Goal: Task Accomplishment & Management: Complete application form

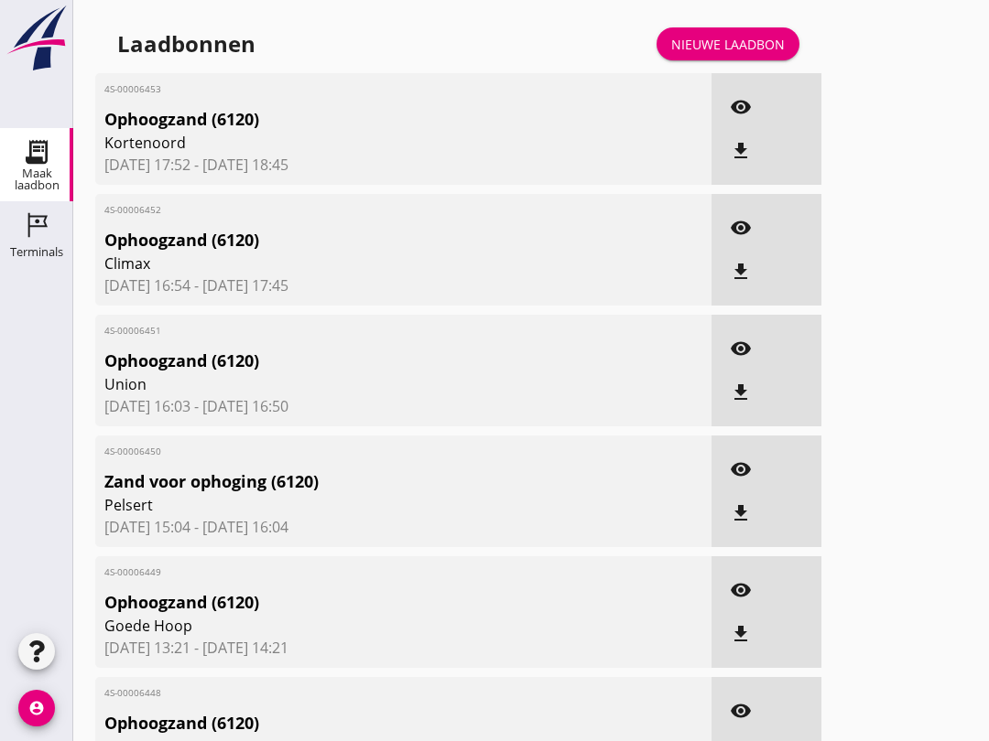
click at [27, 238] on icon "Terminals" at bounding box center [36, 225] width 29 height 29
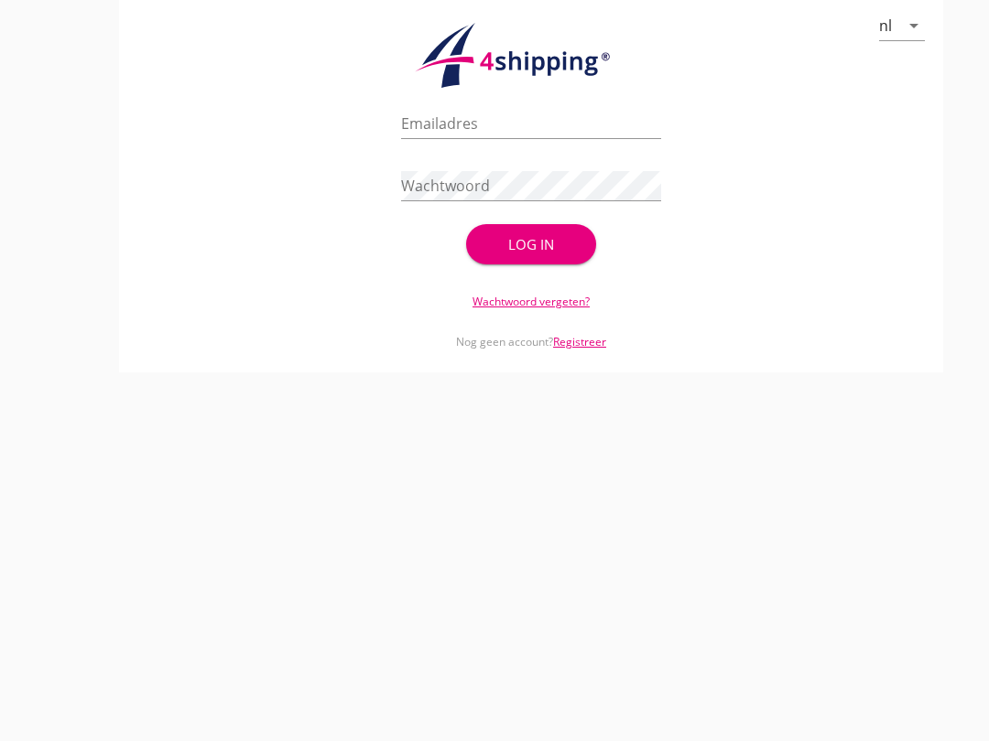
click at [491, 137] on input "Emailadres" at bounding box center [531, 123] width 260 height 29
type input "[EMAIL_ADDRESS][DOMAIN_NAME]"
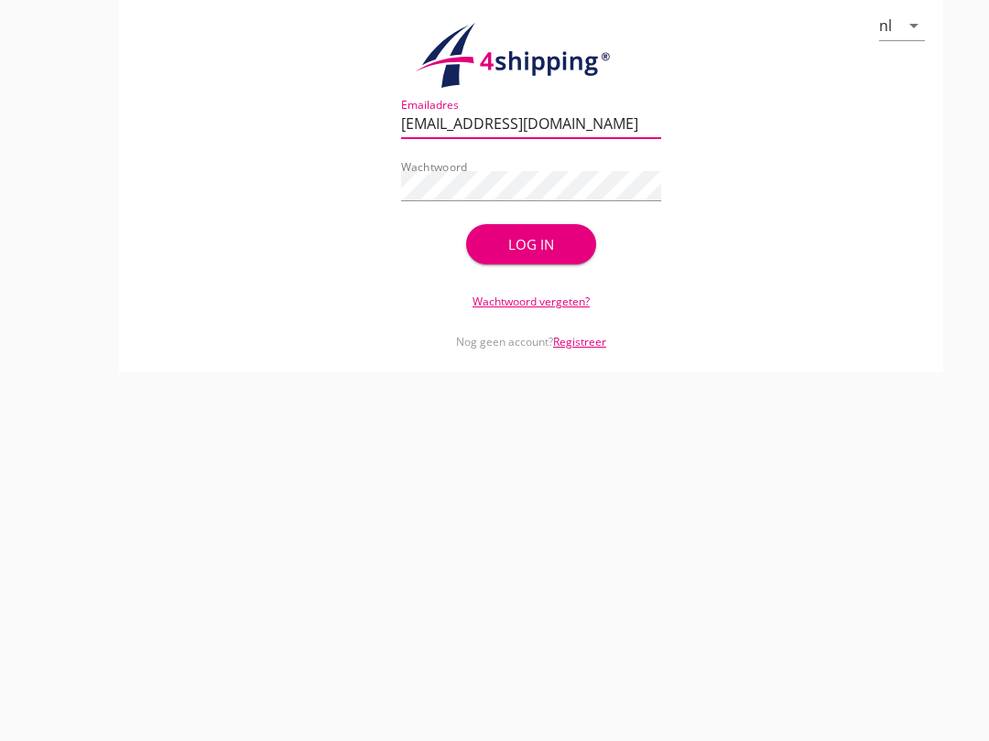
click at [543, 254] on div "Log in" at bounding box center [530, 244] width 71 height 21
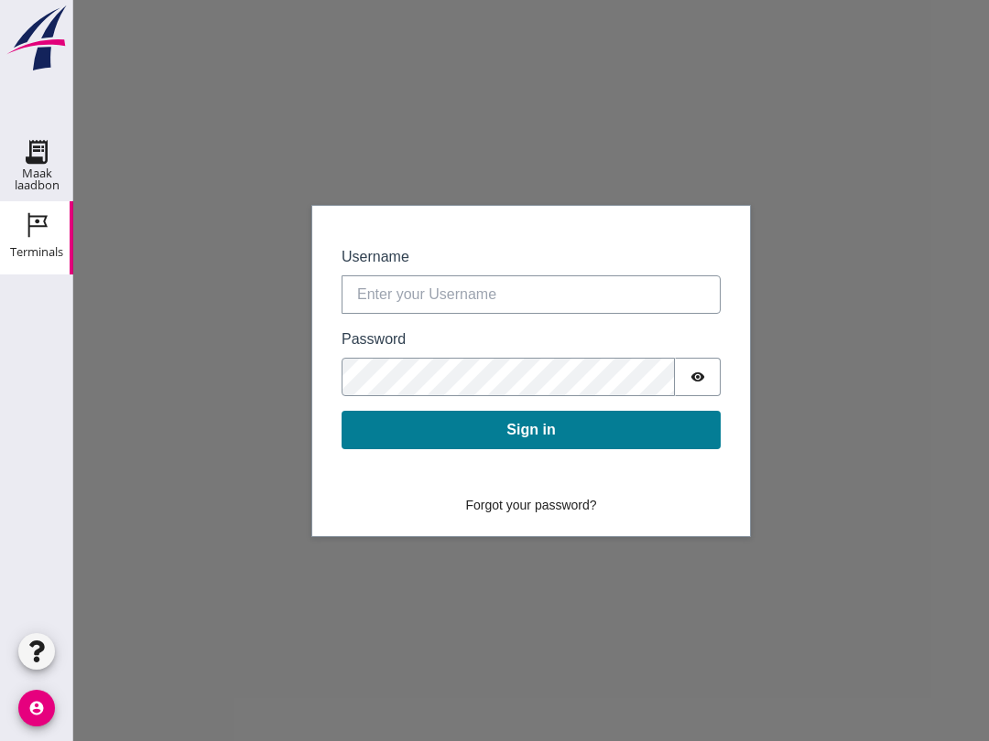
click at [59, 140] on link "Maak laadbon Maak laadbon" at bounding box center [36, 164] width 73 height 73
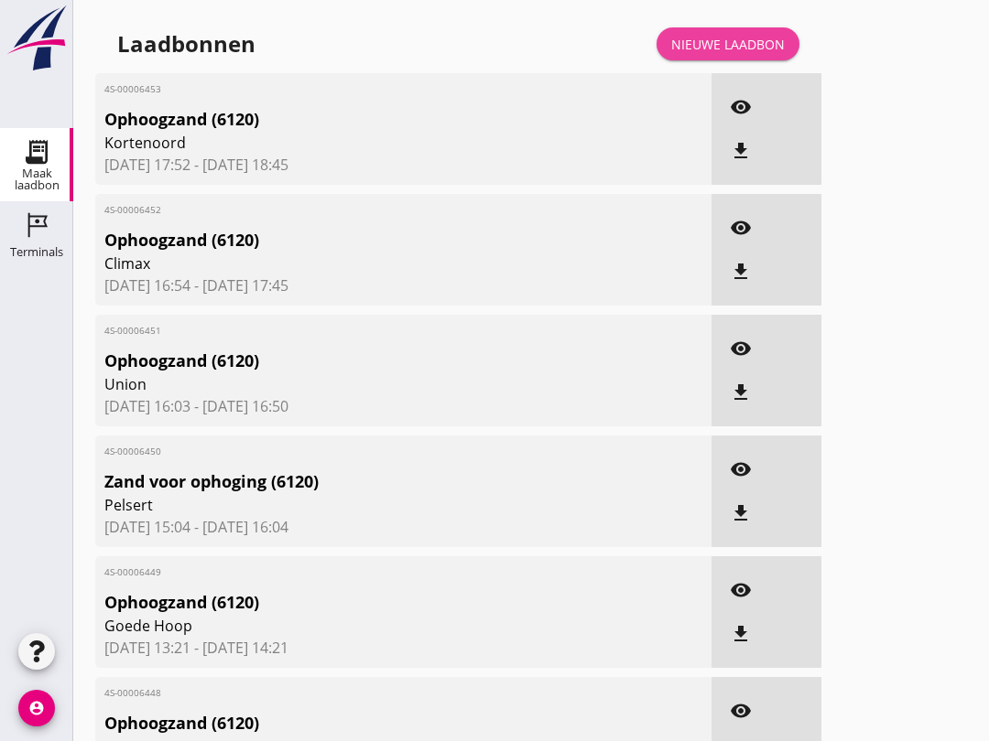
click at [709, 54] on div "Nieuwe laadbon" at bounding box center [728, 44] width 114 height 19
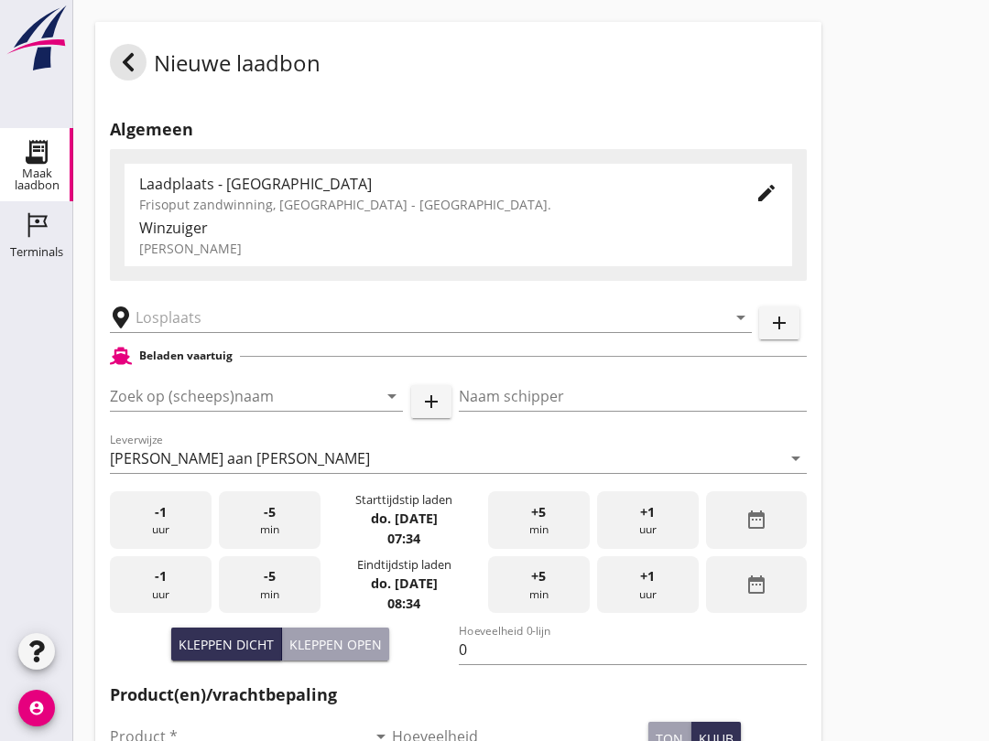
click at [242, 411] on input "Zoek op (scheeps)naam" at bounding box center [231, 396] width 242 height 29
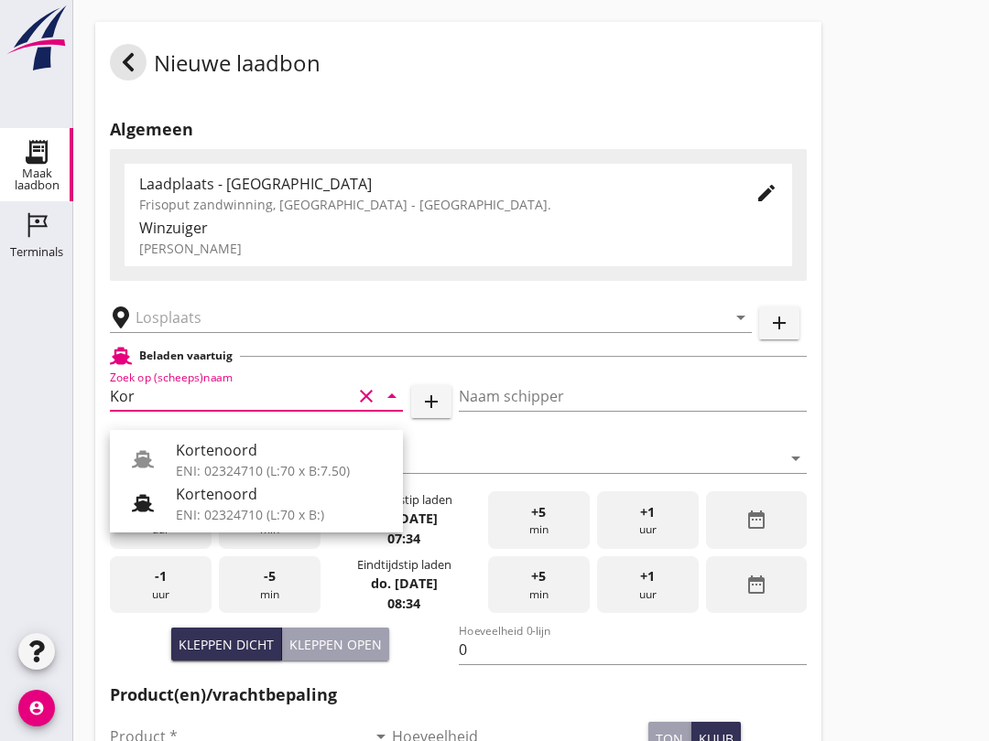
click at [252, 516] on div "ENI: 02324710 (L:70 x B:)" at bounding box center [282, 514] width 212 height 19
type input "Kortenoord"
type input "[PERSON_NAME]/[PERSON_NAME]"
type input "621"
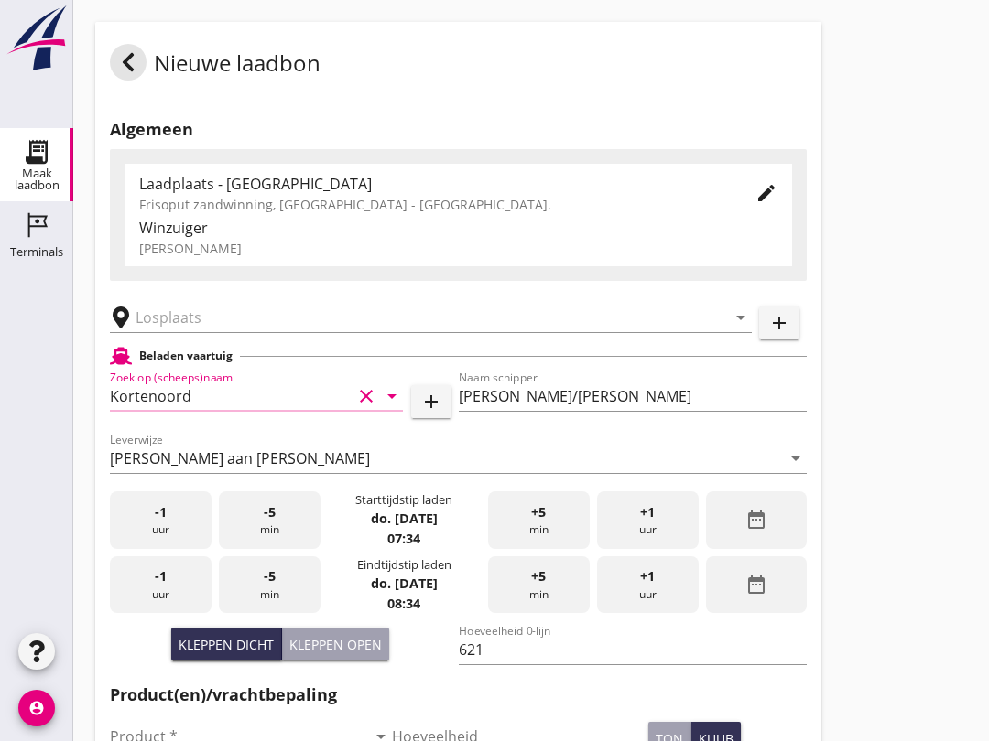
click at [251, 332] on input "text" at bounding box center [417, 317] width 565 height 29
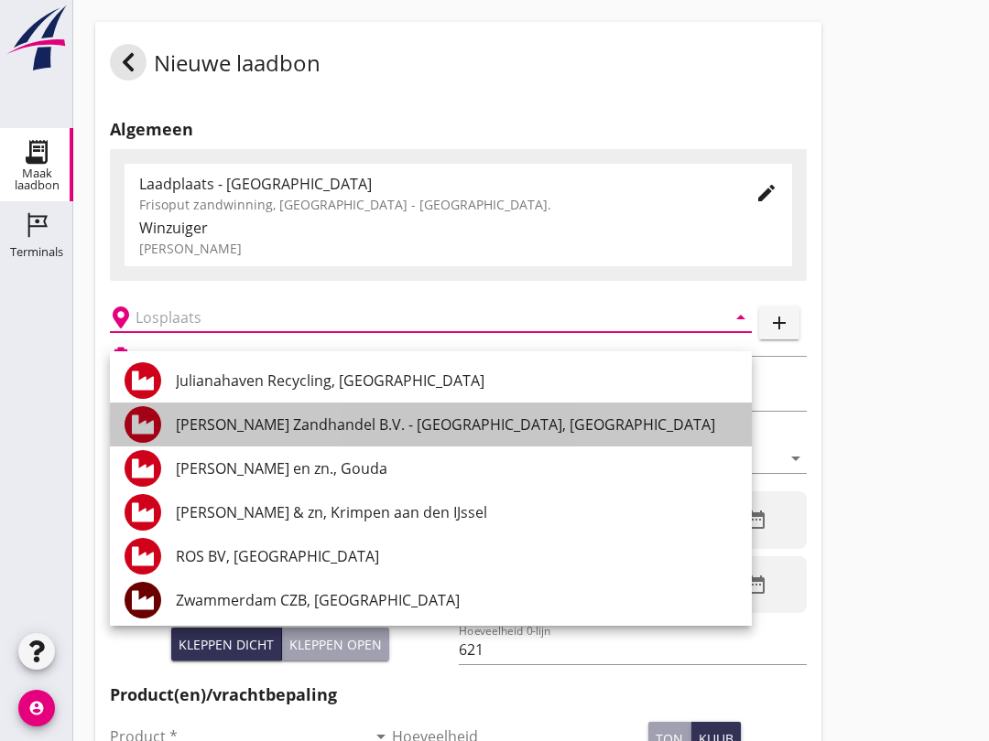
click at [449, 426] on div "[PERSON_NAME] Zandhandel B.V. - [GEOGRAPHIC_DATA], [GEOGRAPHIC_DATA]" at bounding box center [456, 425] width 561 height 22
type input "[PERSON_NAME] Zandhandel B.V. - [GEOGRAPHIC_DATA], [GEOGRAPHIC_DATA]"
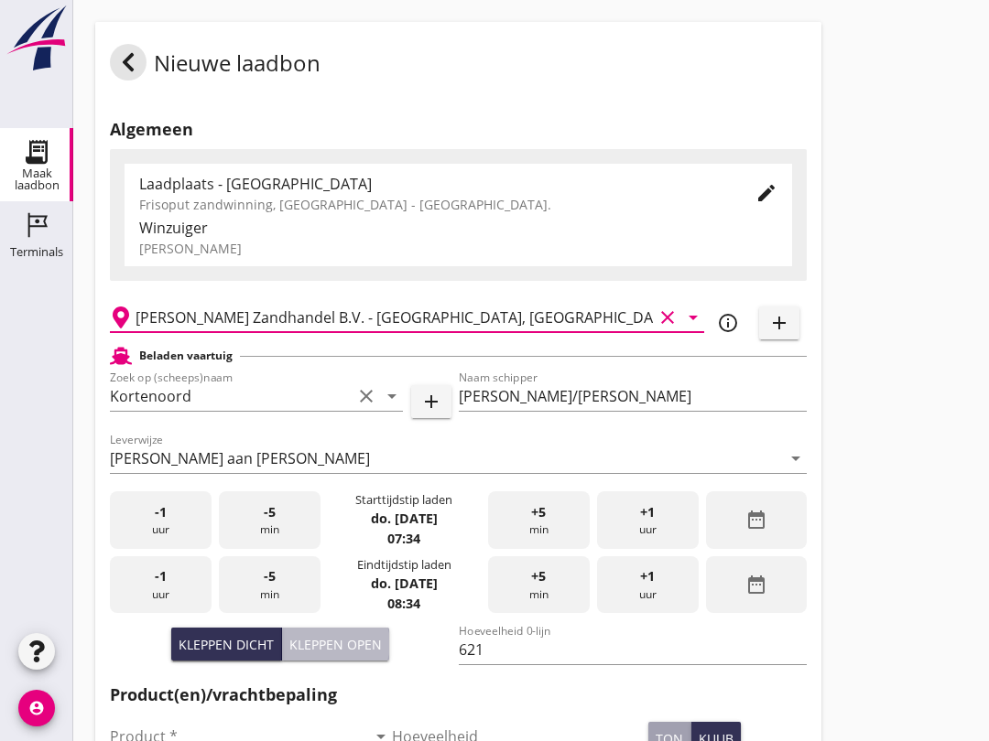
click at [352, 654] on div "Kleppen open" at bounding box center [335, 644] width 92 height 19
type input "518"
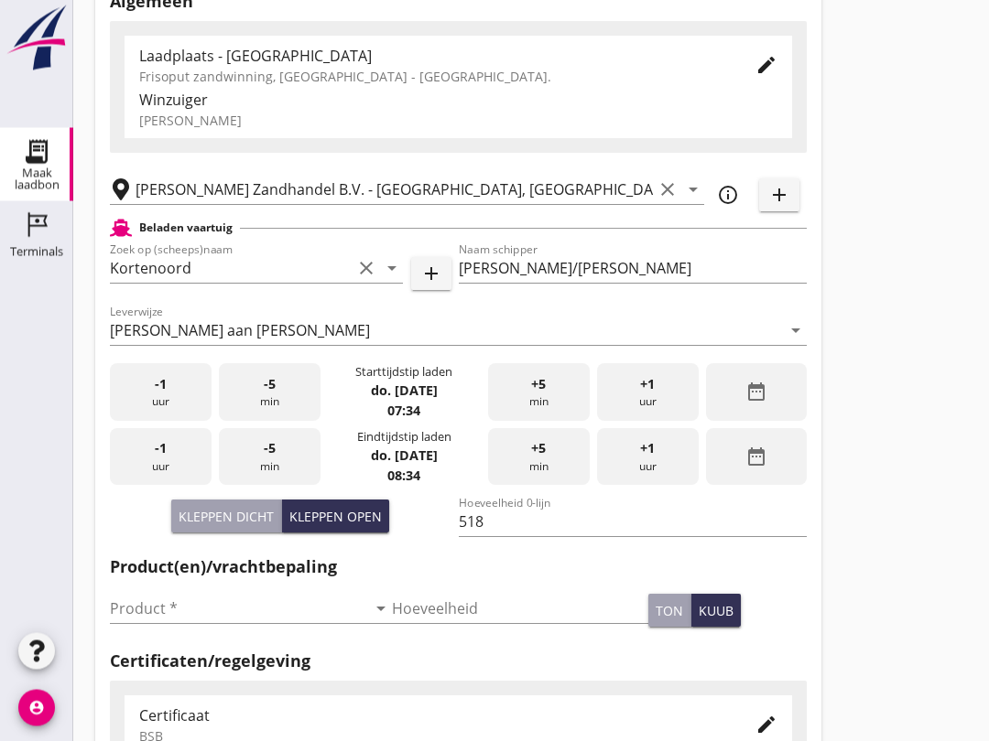
scroll to position [128, 0]
click at [245, 622] on input "Product *" at bounding box center [238, 608] width 256 height 29
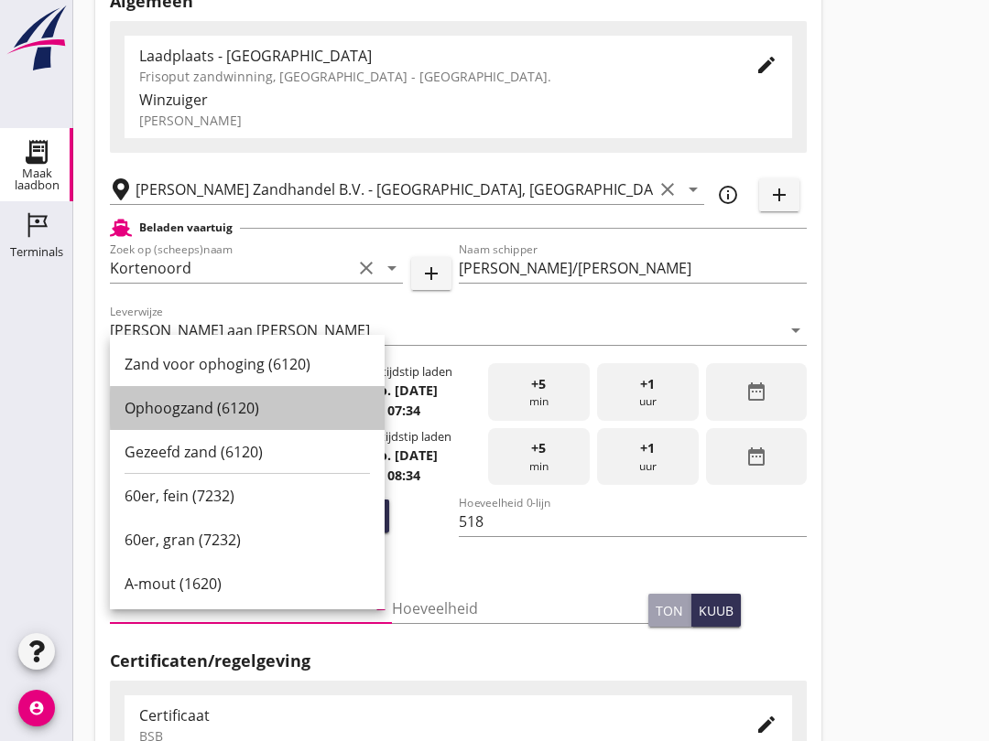
click at [236, 412] on div "Ophoogzand (6120)" at bounding box center [246, 408] width 245 height 22
type input "Ophoogzand (6120)"
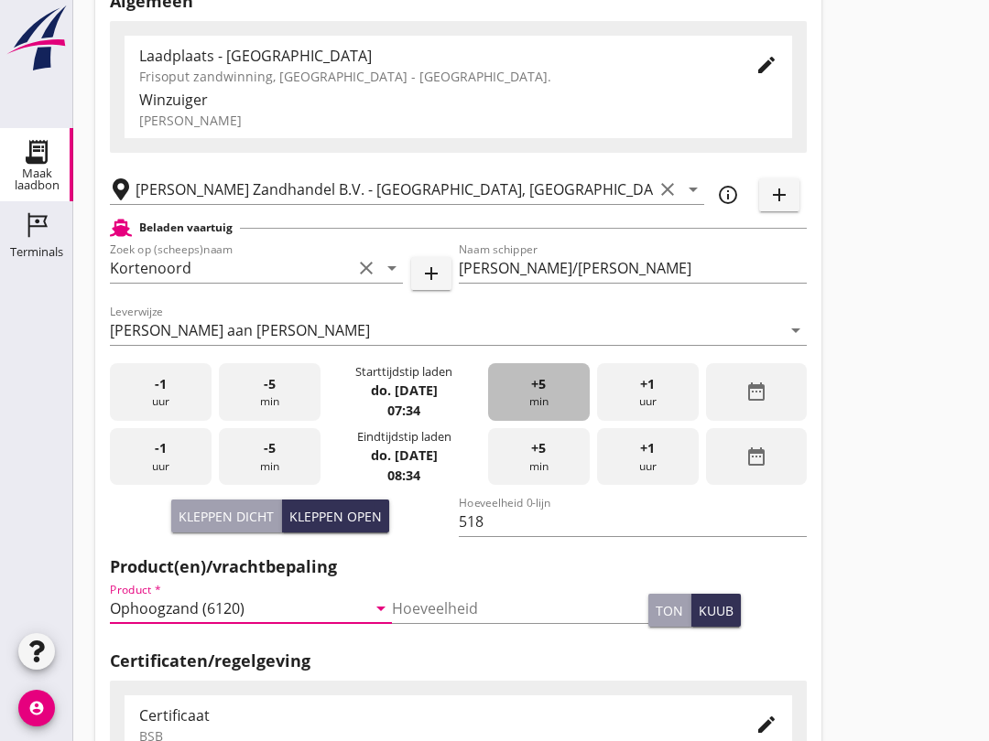
click at [555, 406] on div "+5 min" at bounding box center [539, 392] width 102 height 58
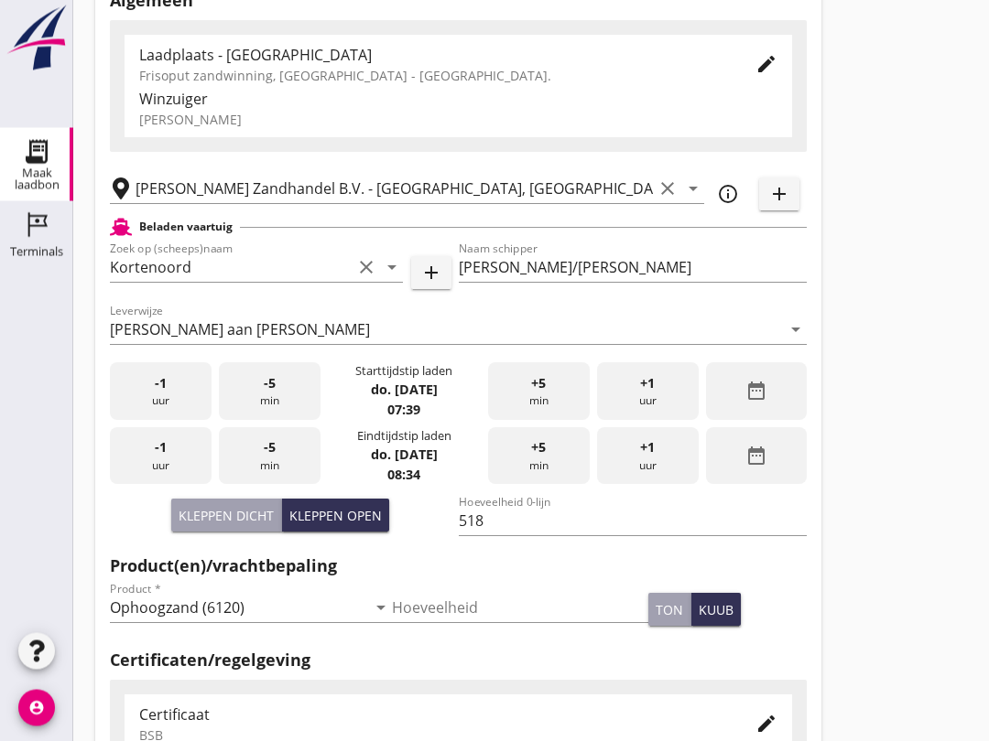
scroll to position [129, 0]
click at [286, 413] on div "-5 min" at bounding box center [270, 391] width 102 height 58
click at [287, 403] on div "-5 min" at bounding box center [270, 391] width 102 height 58
click at [262, 485] on div "-5 min" at bounding box center [270, 456] width 102 height 58
click at [278, 475] on div "-5 min" at bounding box center [270, 456] width 102 height 58
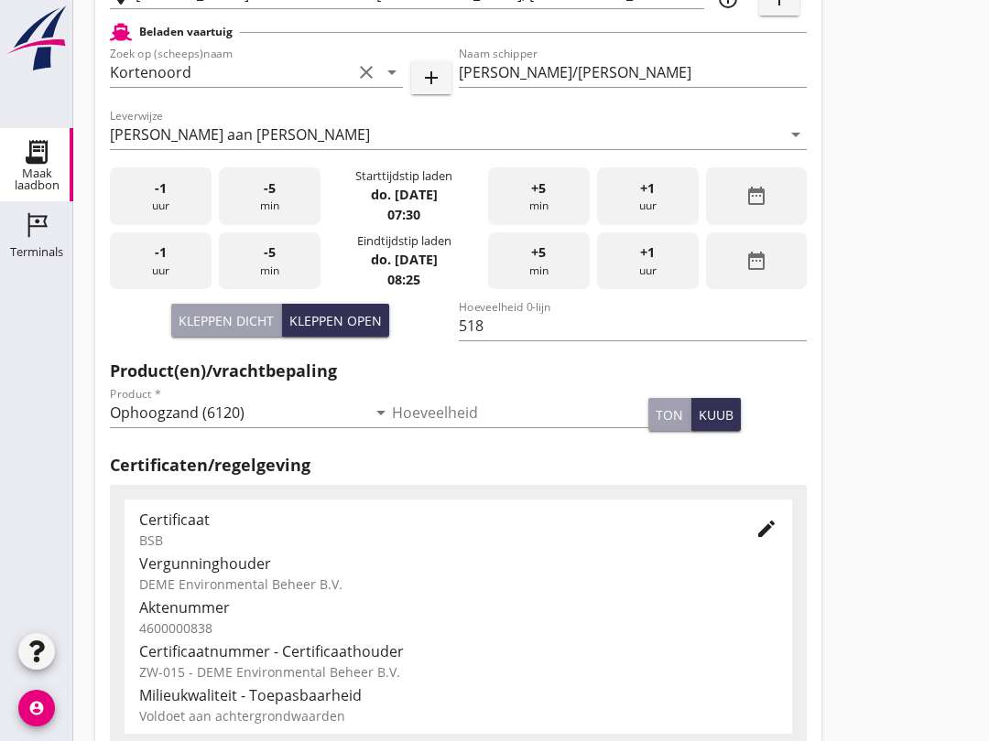
scroll to position [582, 0]
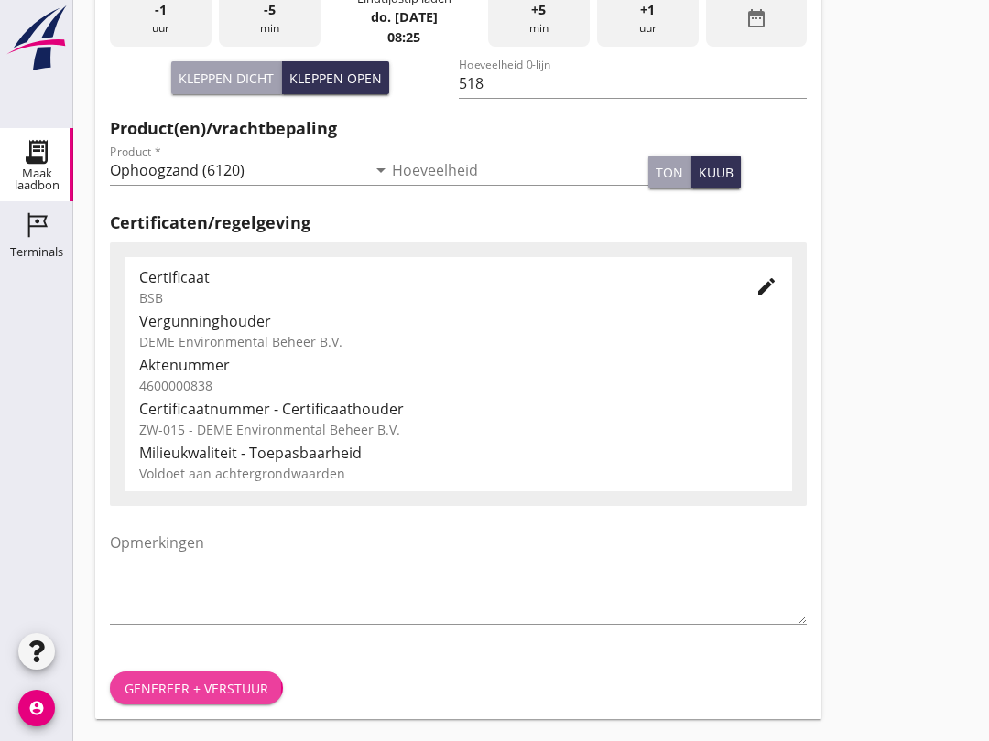
click at [226, 699] on button "Genereer + verstuur" at bounding box center [196, 688] width 173 height 33
click at [238, 677] on button "Genereer + verstuur" at bounding box center [196, 688] width 173 height 33
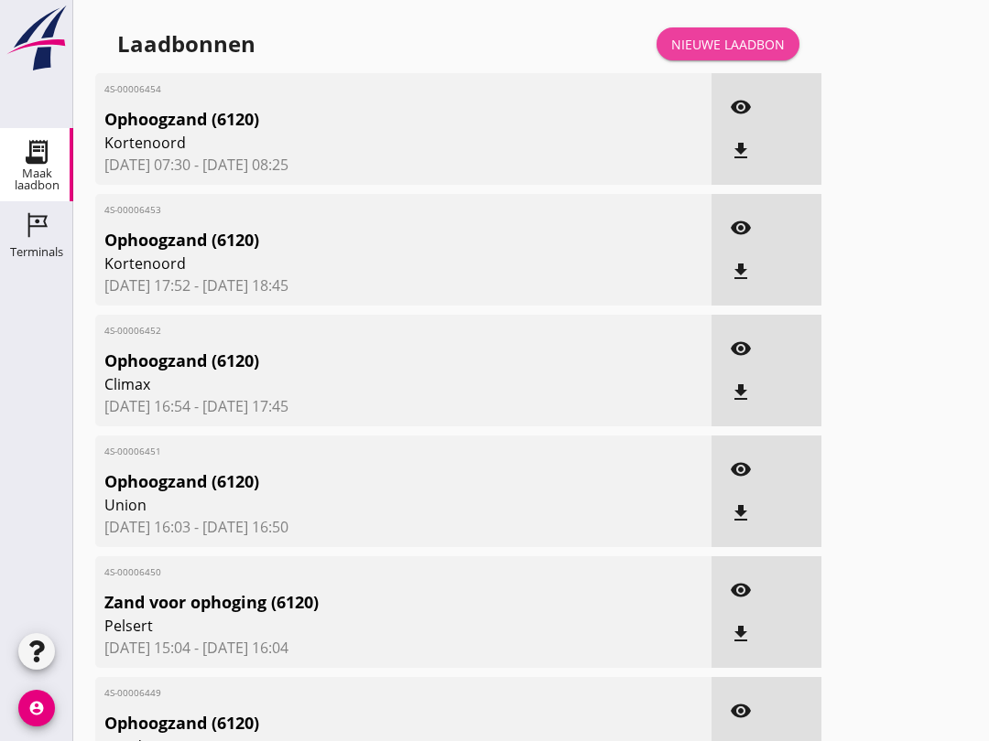
click at [719, 52] on div "Nieuwe laadbon" at bounding box center [728, 44] width 114 height 19
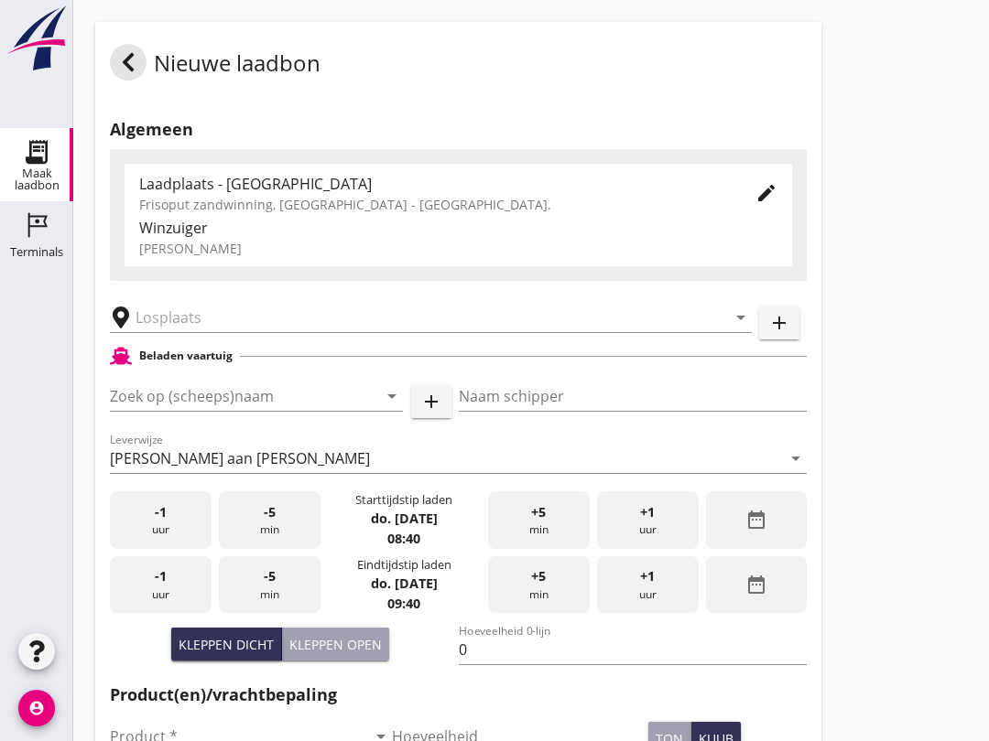
click at [201, 411] on input "Zoek op (scheeps)naam" at bounding box center [231, 396] width 242 height 29
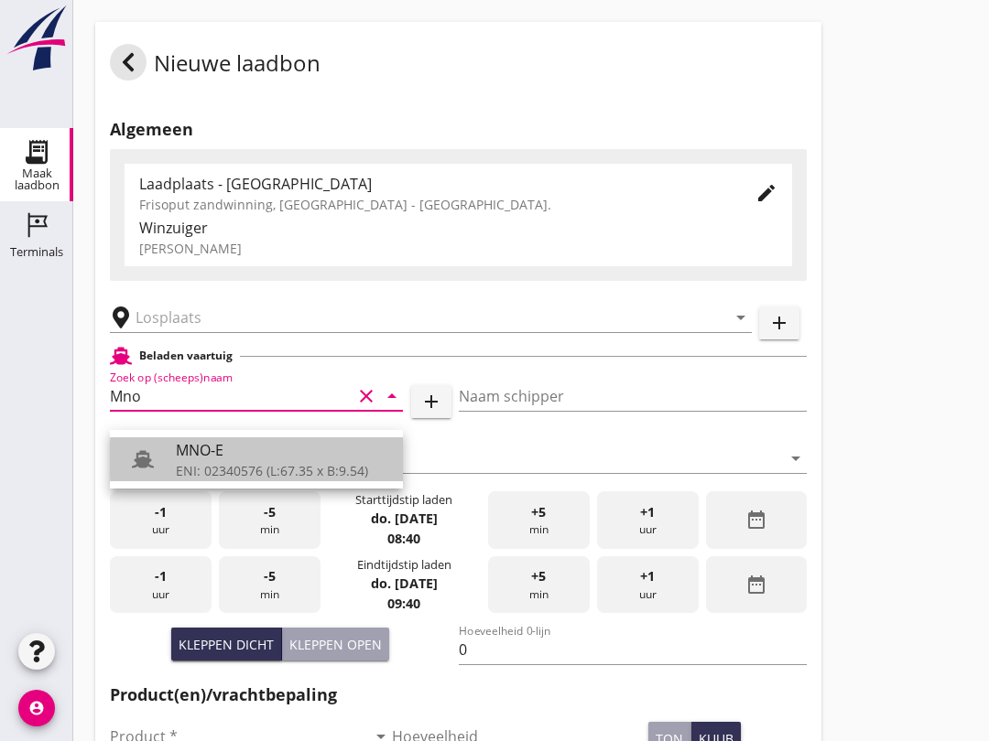
click at [281, 465] on div "ENI: 02340576 (L:67.35 x B:9.54)" at bounding box center [282, 470] width 212 height 19
type input "MNO-E"
type input "[PERSON_NAME]"
type input "550"
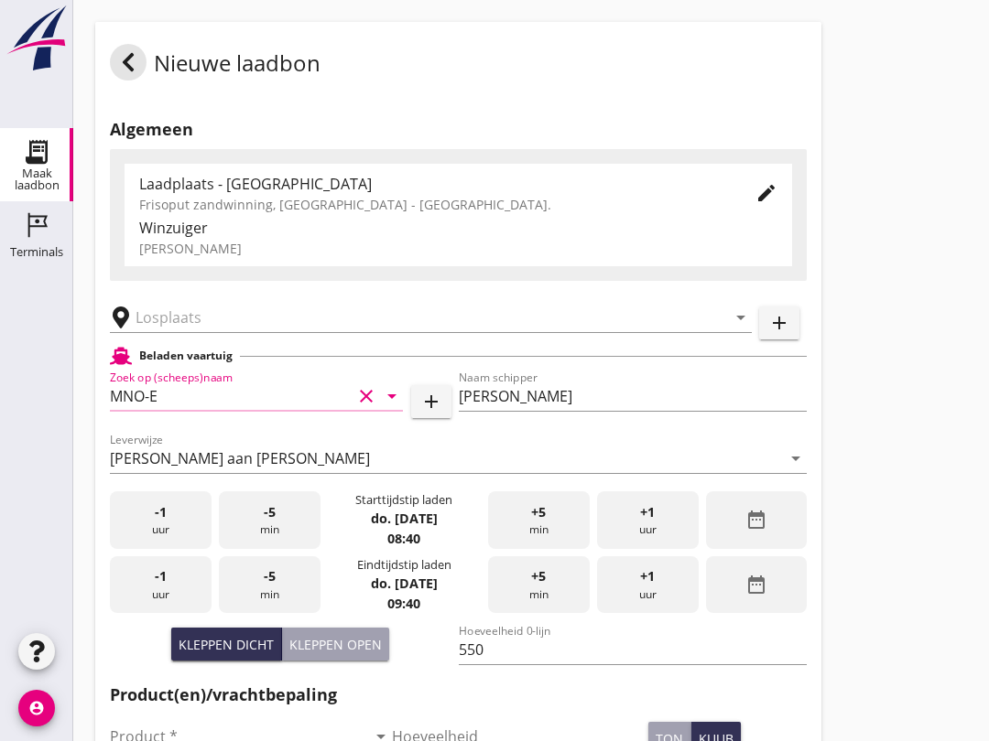
click at [262, 332] on input "text" at bounding box center [417, 317] width 565 height 29
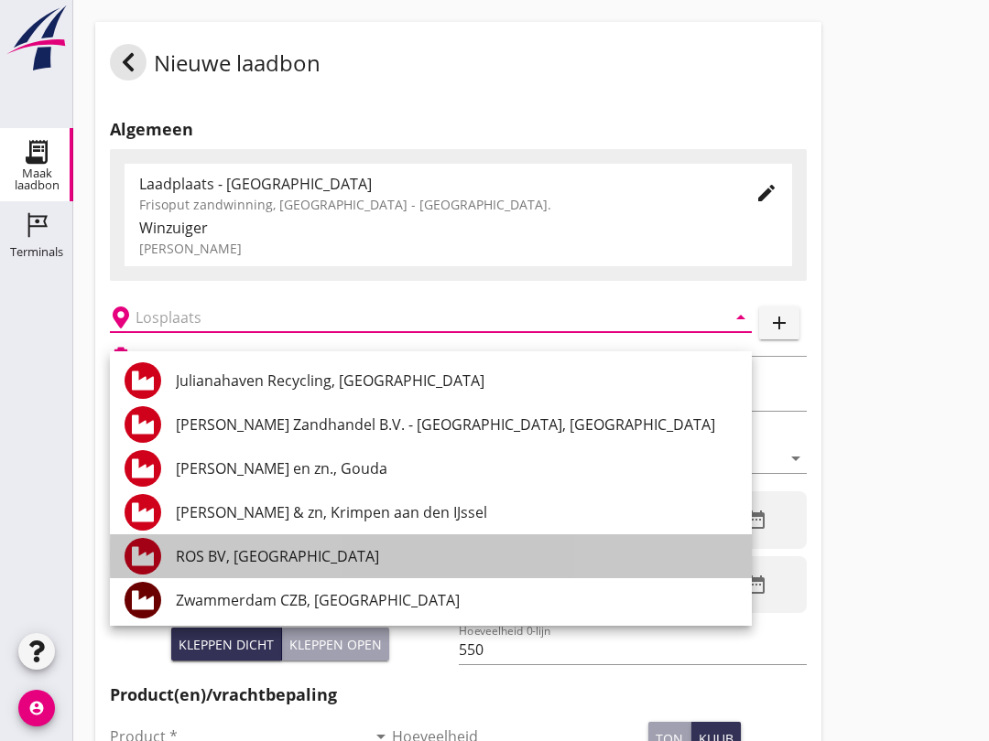
click at [278, 566] on div "ROS BV, [GEOGRAPHIC_DATA]" at bounding box center [456, 557] width 561 height 22
type input "ROS BV, [GEOGRAPHIC_DATA]"
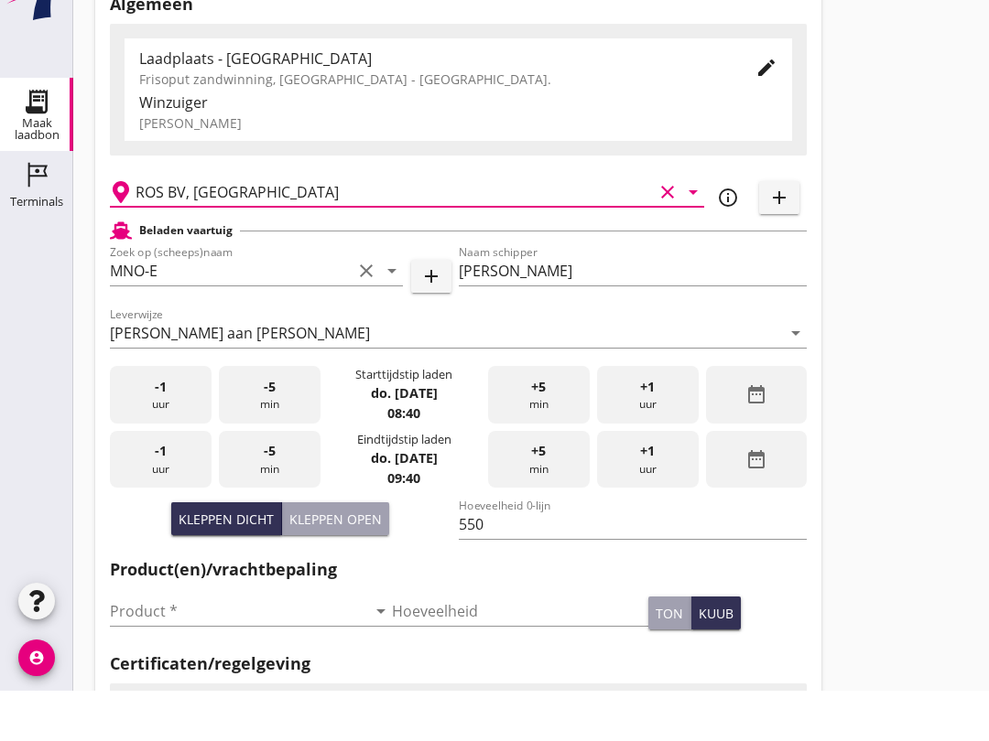
scroll to position [114, 0]
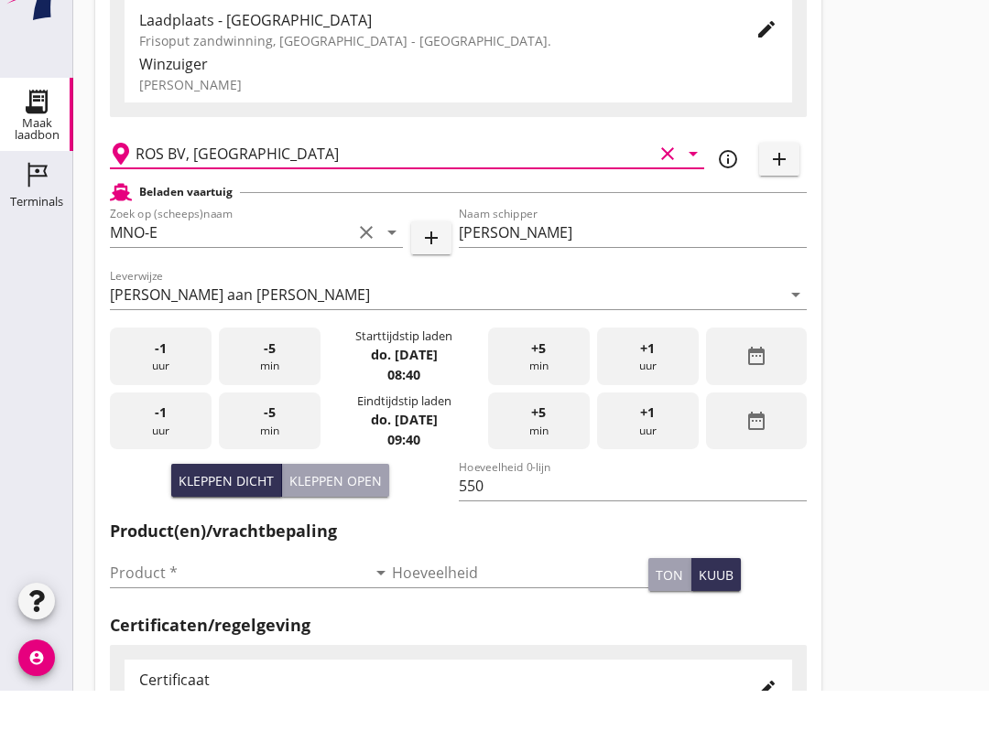
click at [234, 609] on input "Product *" at bounding box center [238, 623] width 256 height 29
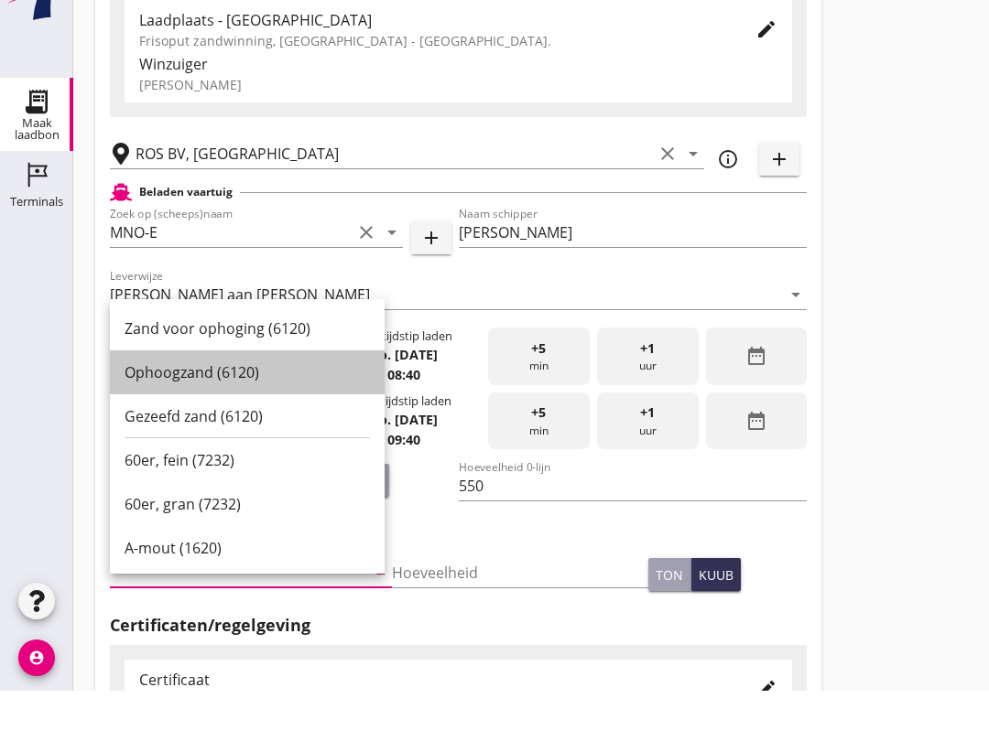
click at [233, 412] on div "Ophoogzand (6120)" at bounding box center [246, 423] width 245 height 22
type input "Ophoogzand (6120)"
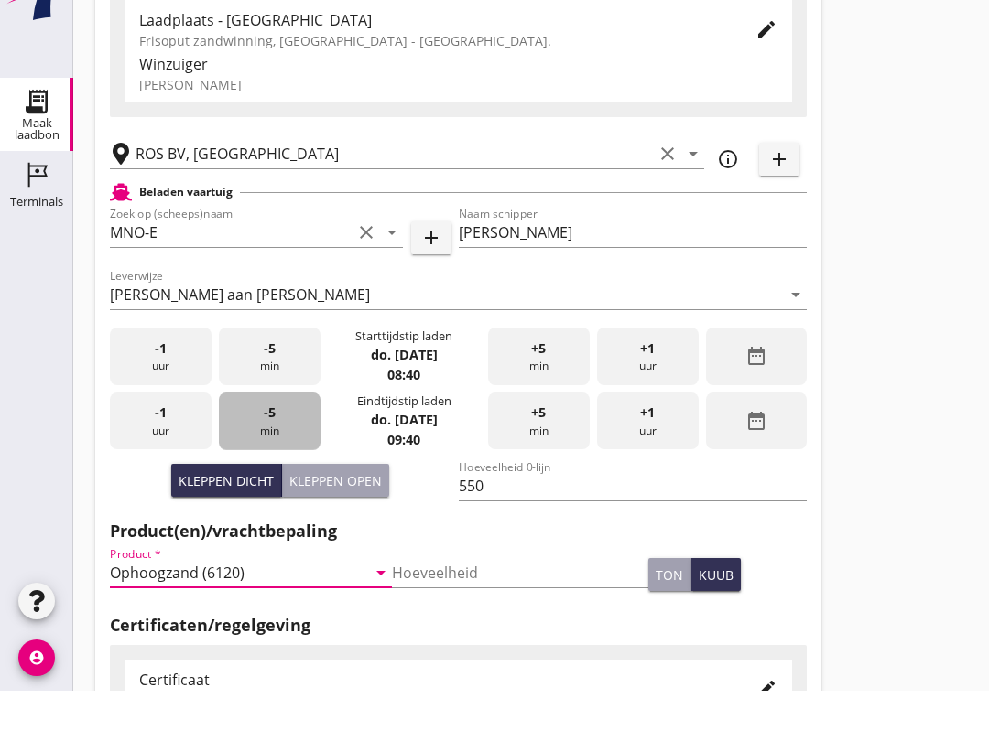
click at [280, 443] on div "-5 min" at bounding box center [270, 472] width 102 height 58
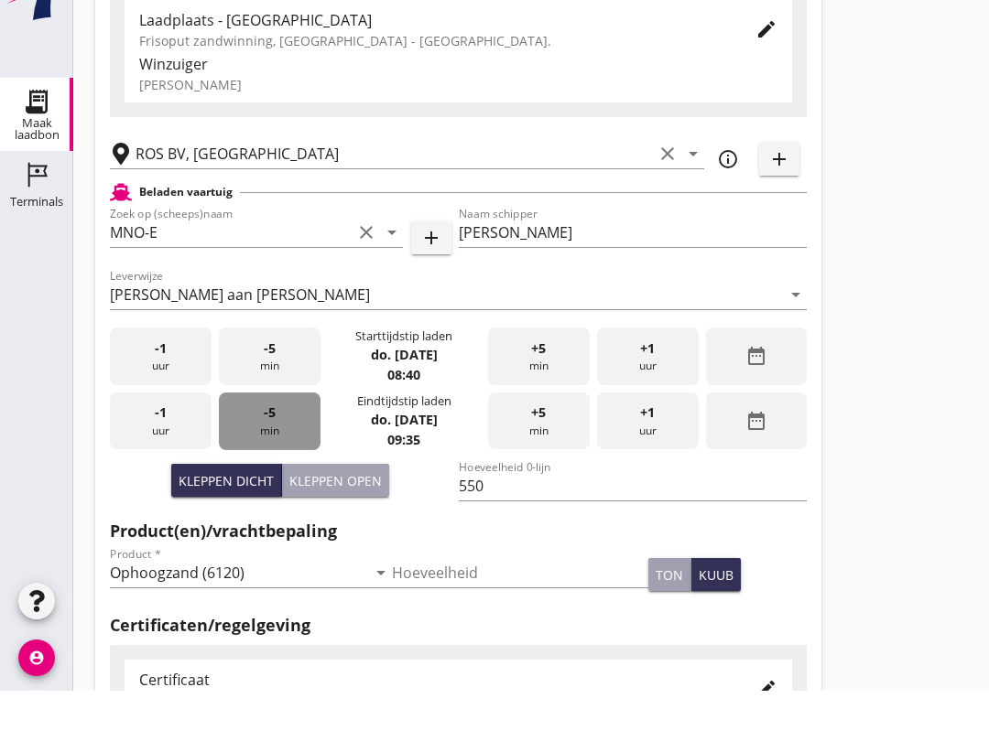
click at [273, 444] on div "-5 min" at bounding box center [270, 472] width 102 height 58
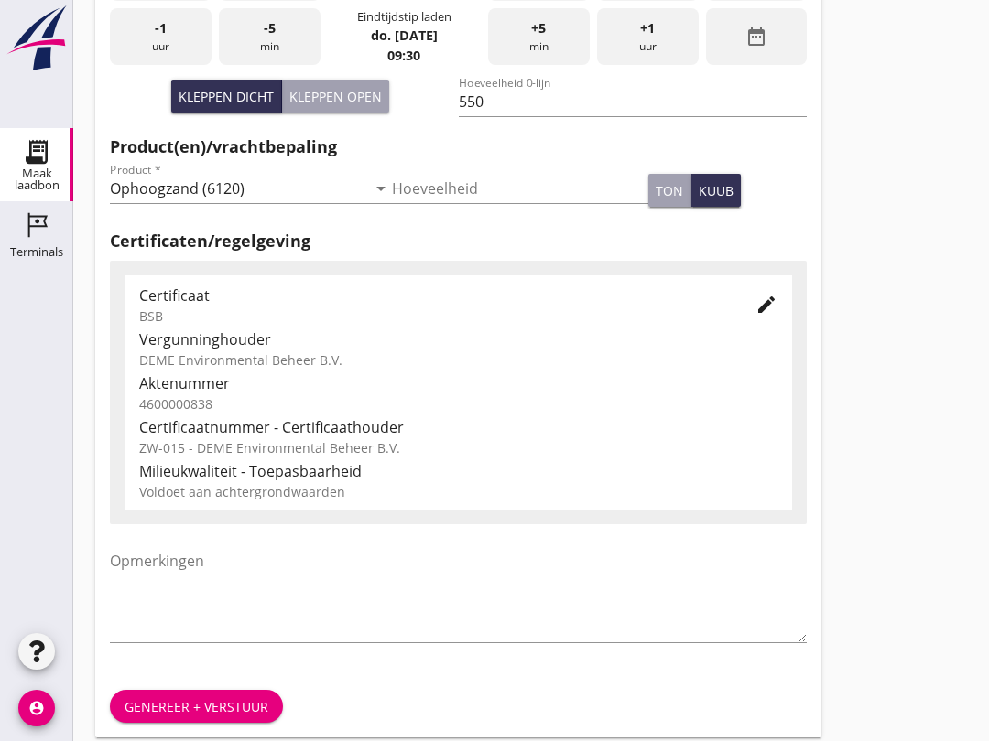
scroll to position [582, 0]
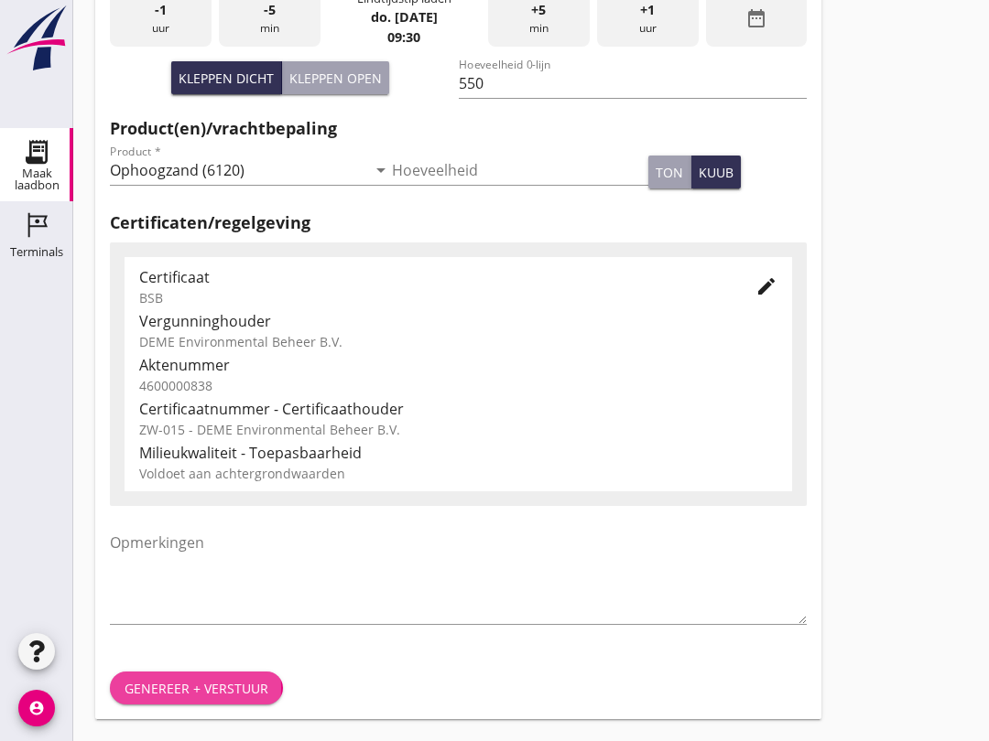
click at [220, 693] on div "Genereer + verstuur" at bounding box center [196, 688] width 144 height 19
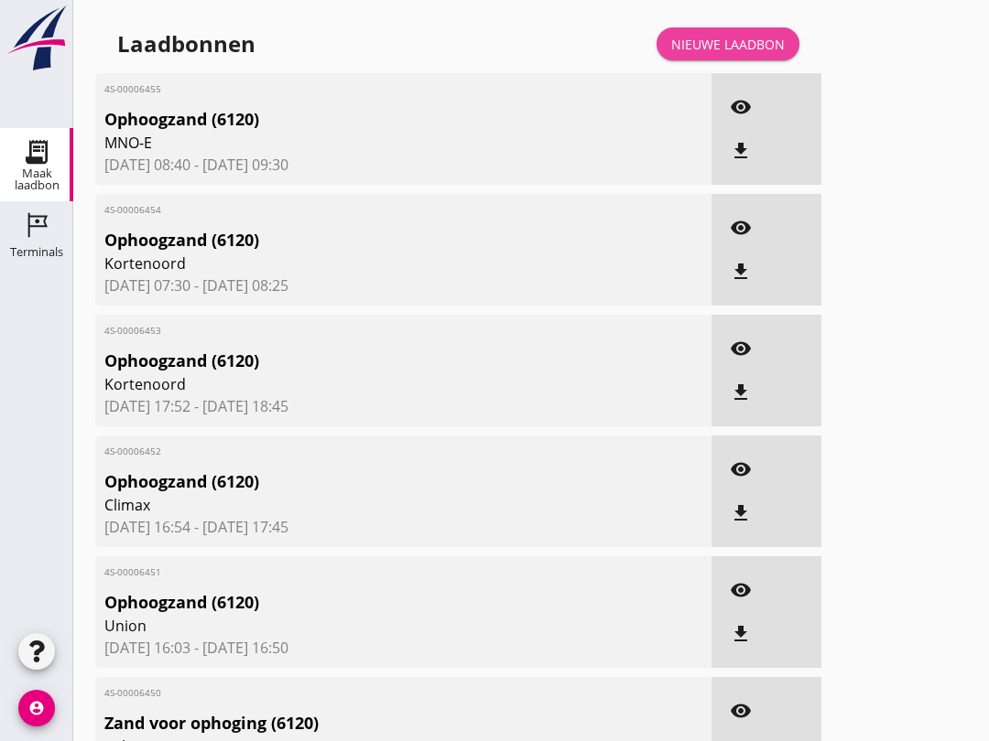
click at [740, 54] on div "Nieuwe laadbon" at bounding box center [728, 44] width 114 height 19
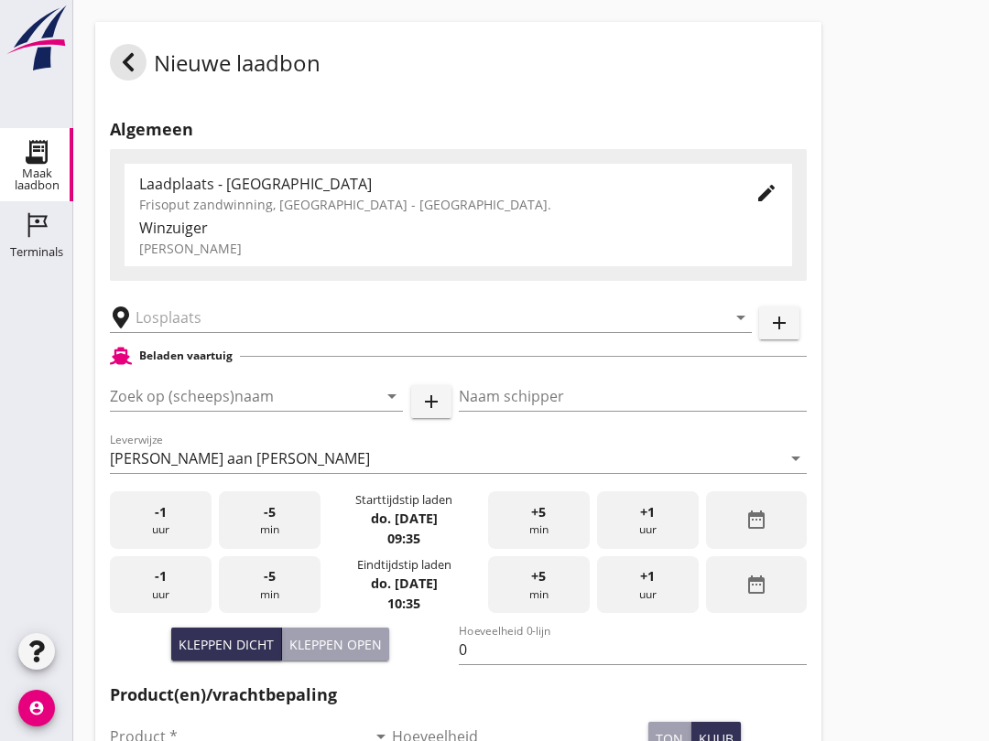
click at [193, 411] on input "Zoek op (scheeps)naam" at bounding box center [231, 396] width 242 height 29
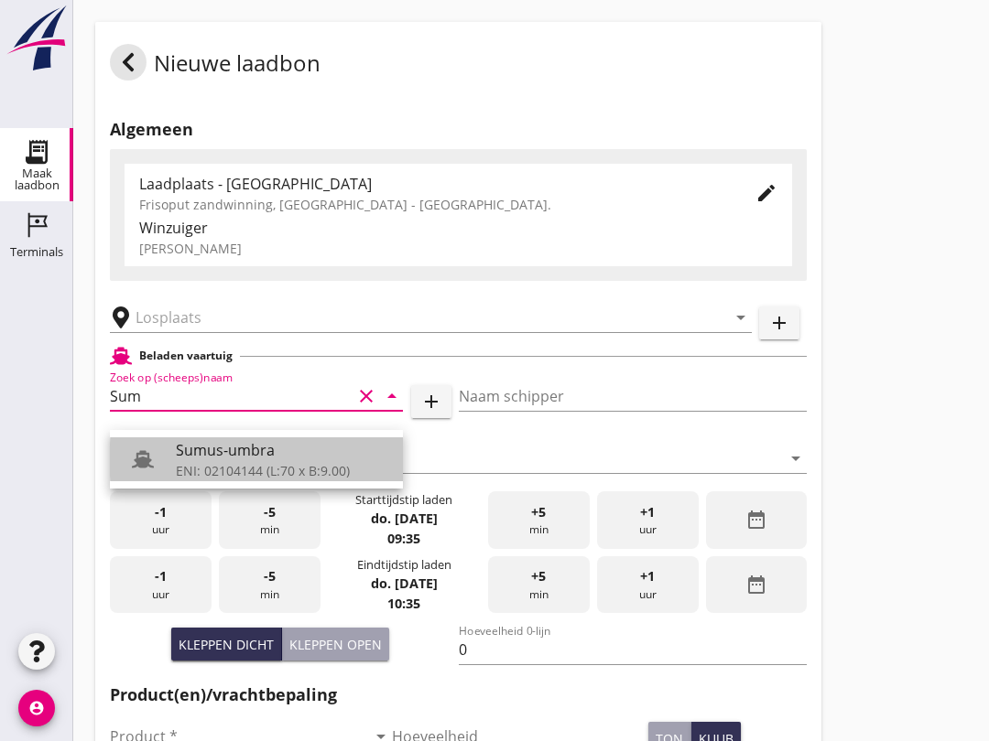
click at [291, 473] on div "ENI: 02104144 (L:70 x B:9.00)" at bounding box center [282, 470] width 212 height 19
type input "Sumus-umbra"
type input "[PERSON_NAME]"
type input "600"
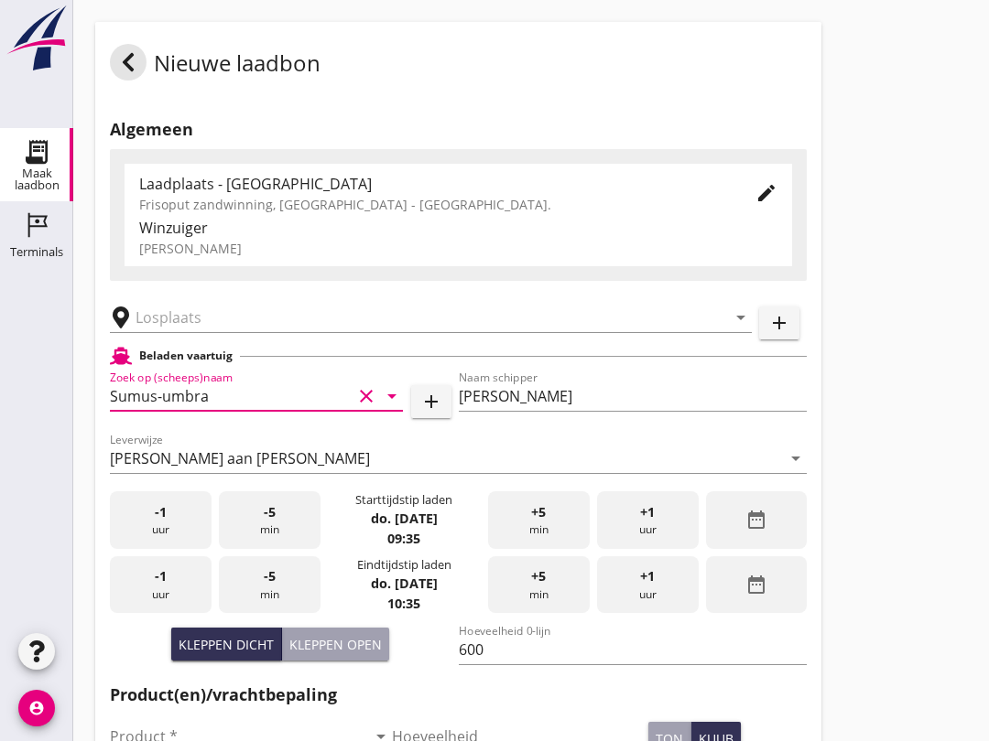
click at [259, 332] on input "text" at bounding box center [417, 317] width 565 height 29
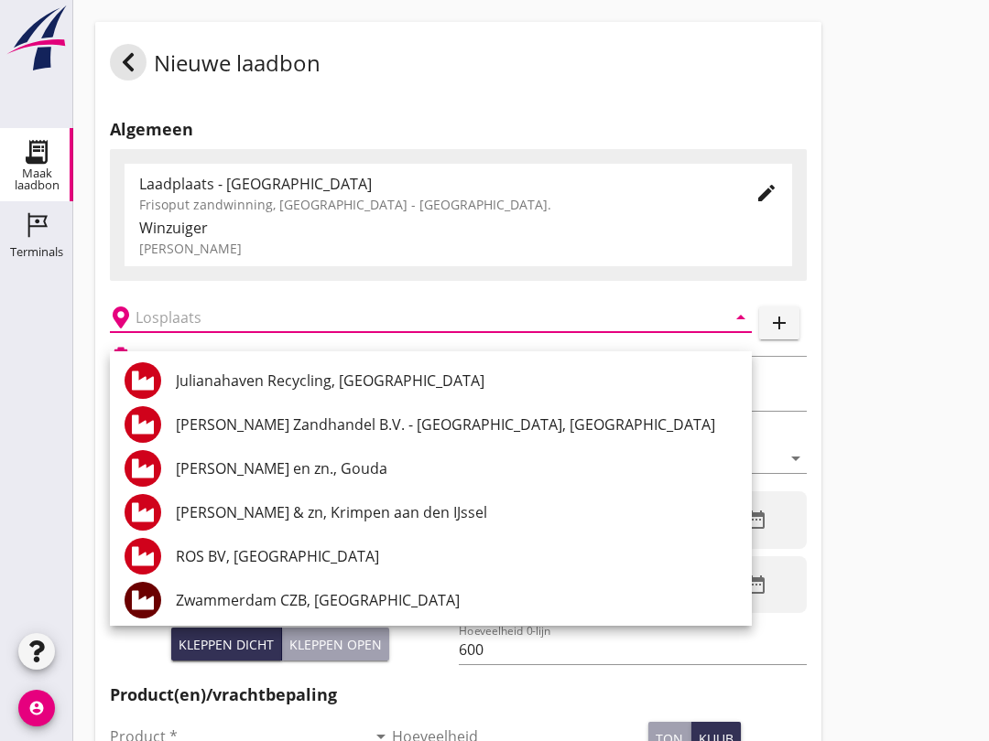
click at [363, 604] on div "Zwammerdam CZB, [GEOGRAPHIC_DATA]" at bounding box center [456, 601] width 561 height 22
type input "Zwammerdam CZB, [GEOGRAPHIC_DATA]"
